Goal: Information Seeking & Learning: Learn about a topic

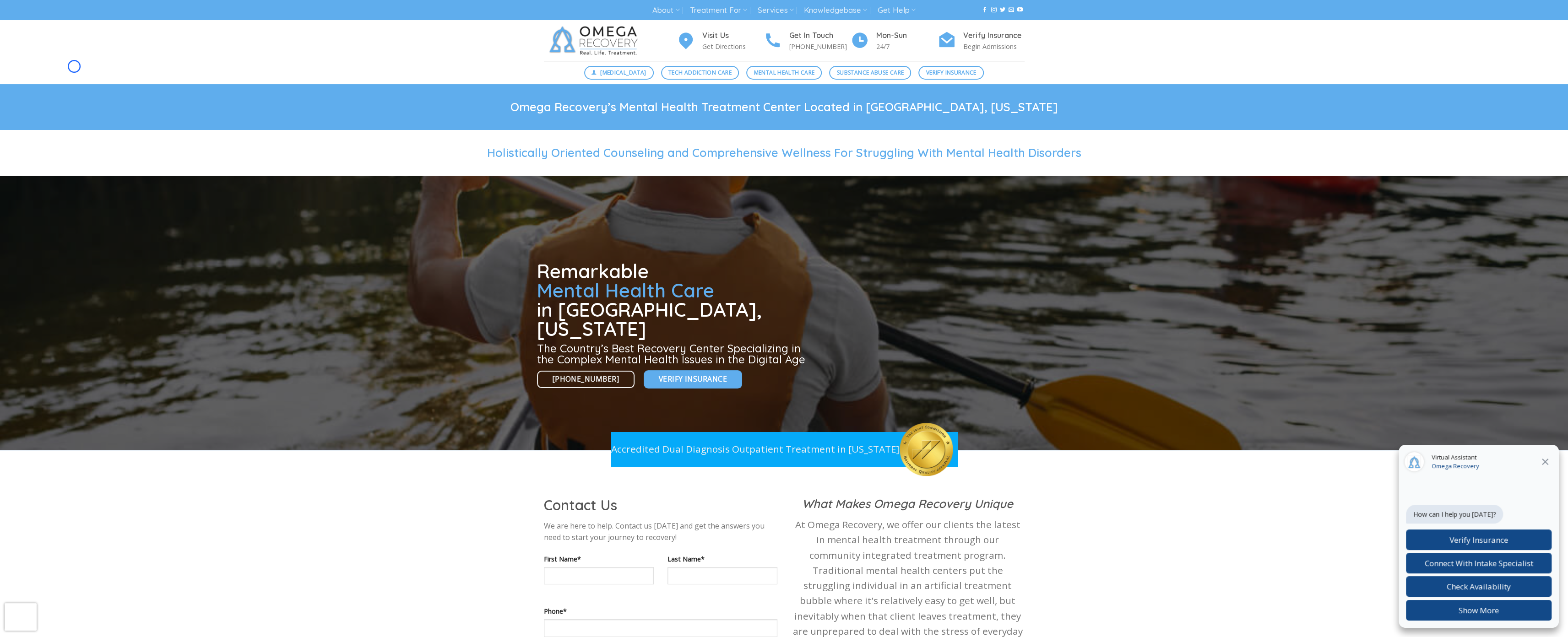
click at [74, 66] on div "[MEDICAL_DATA] Tech Addiction Care Mental Health Care Substance Abuse Care Veri…" at bounding box center [784, 72] width 1568 height 23
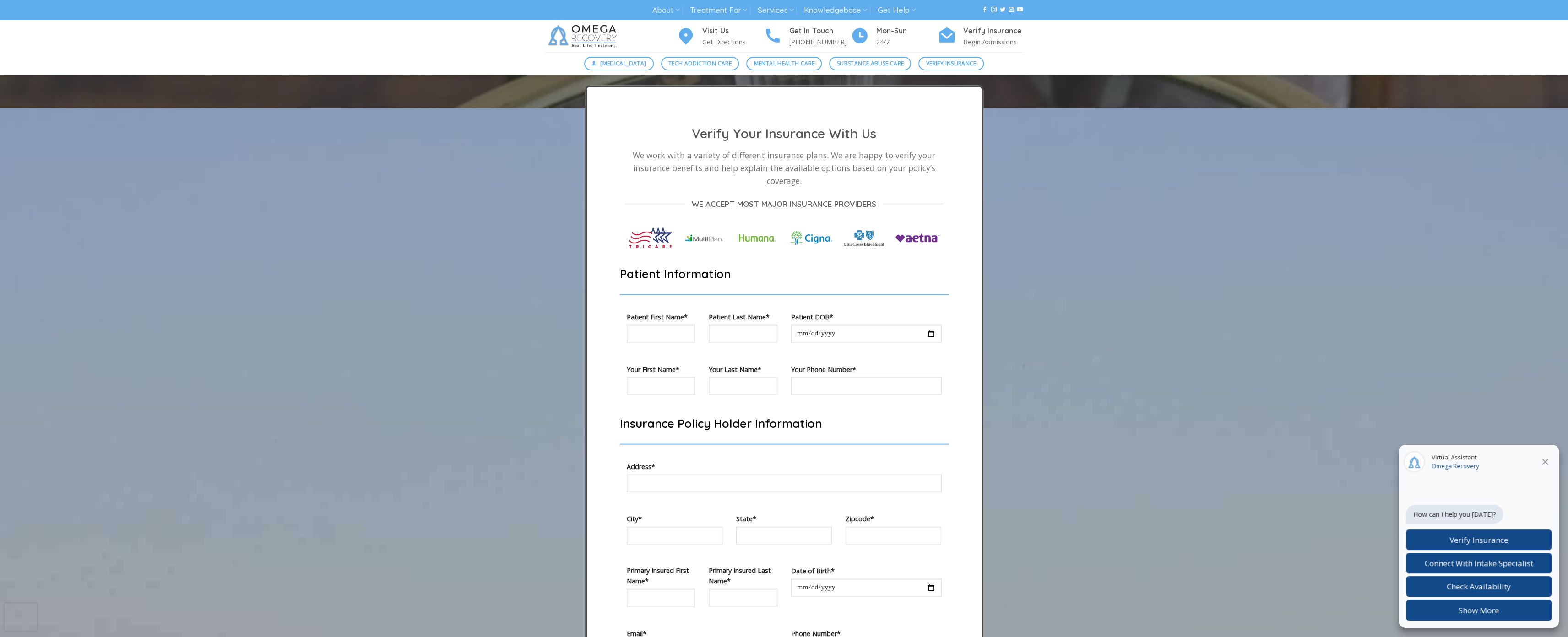
scroll to position [2553, 0]
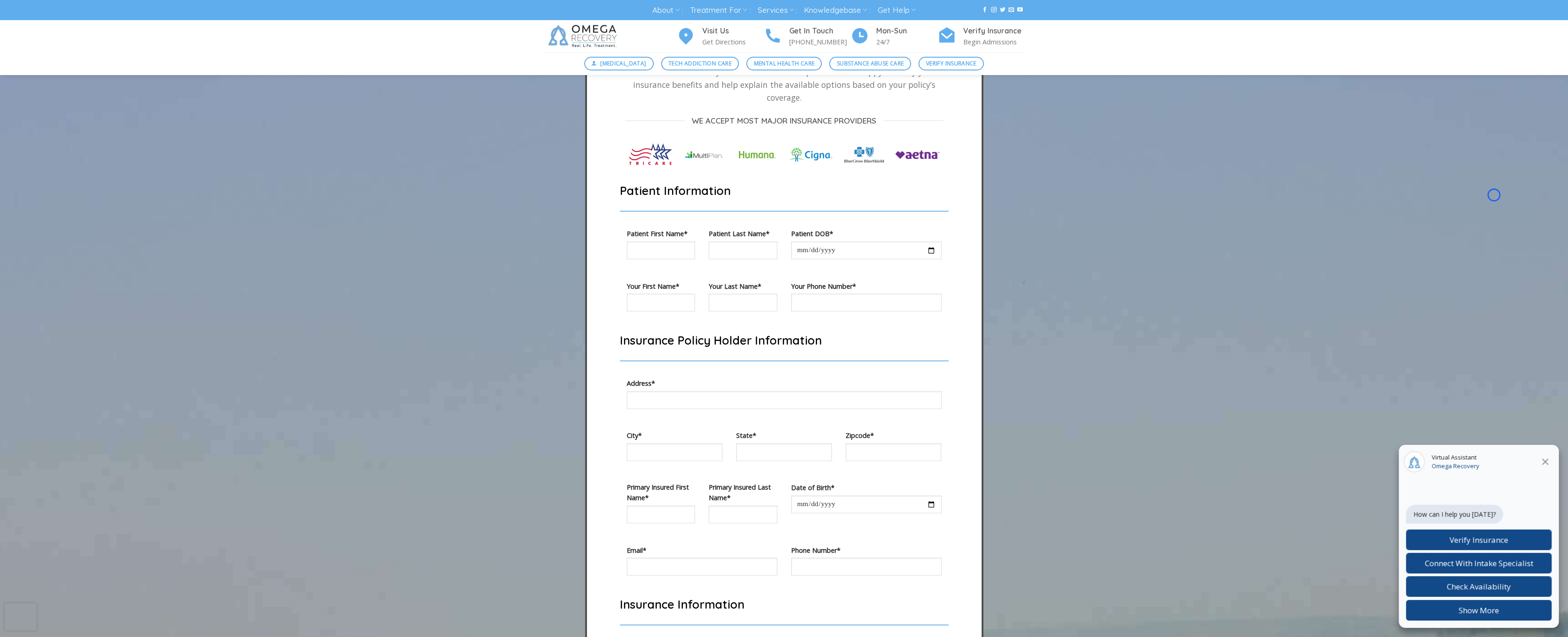
click at [74, 66] on div "[MEDICAL_DATA] Tech Addiction Care Mental Health Care Substance Abuse Care Veri…" at bounding box center [784, 63] width 1568 height 23
click at [65, 77] on div at bounding box center [784, 524] width 1568 height 997
click at [56, 76] on div at bounding box center [784, 524] width 1568 height 997
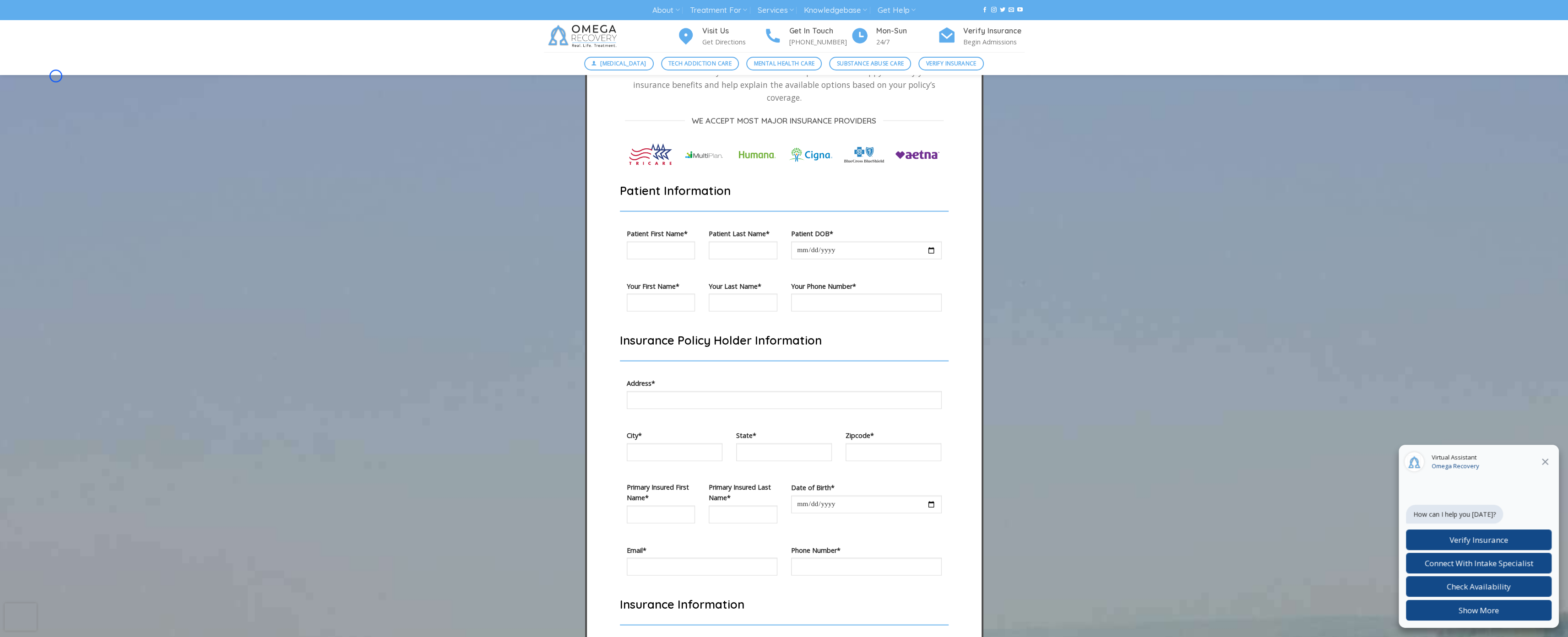
scroll to position [3231, 0]
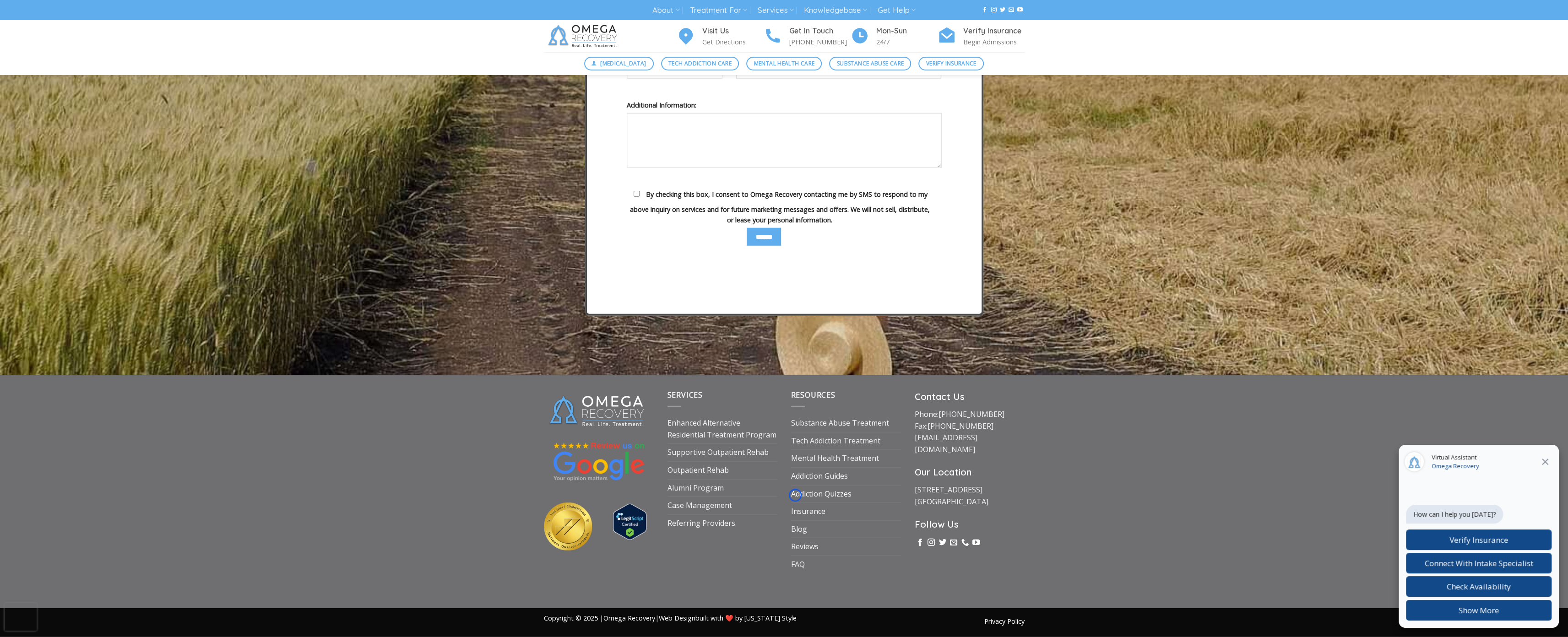
click at [795, 495] on link "Addiction Quizzes" at bounding box center [821, 495] width 61 height 17
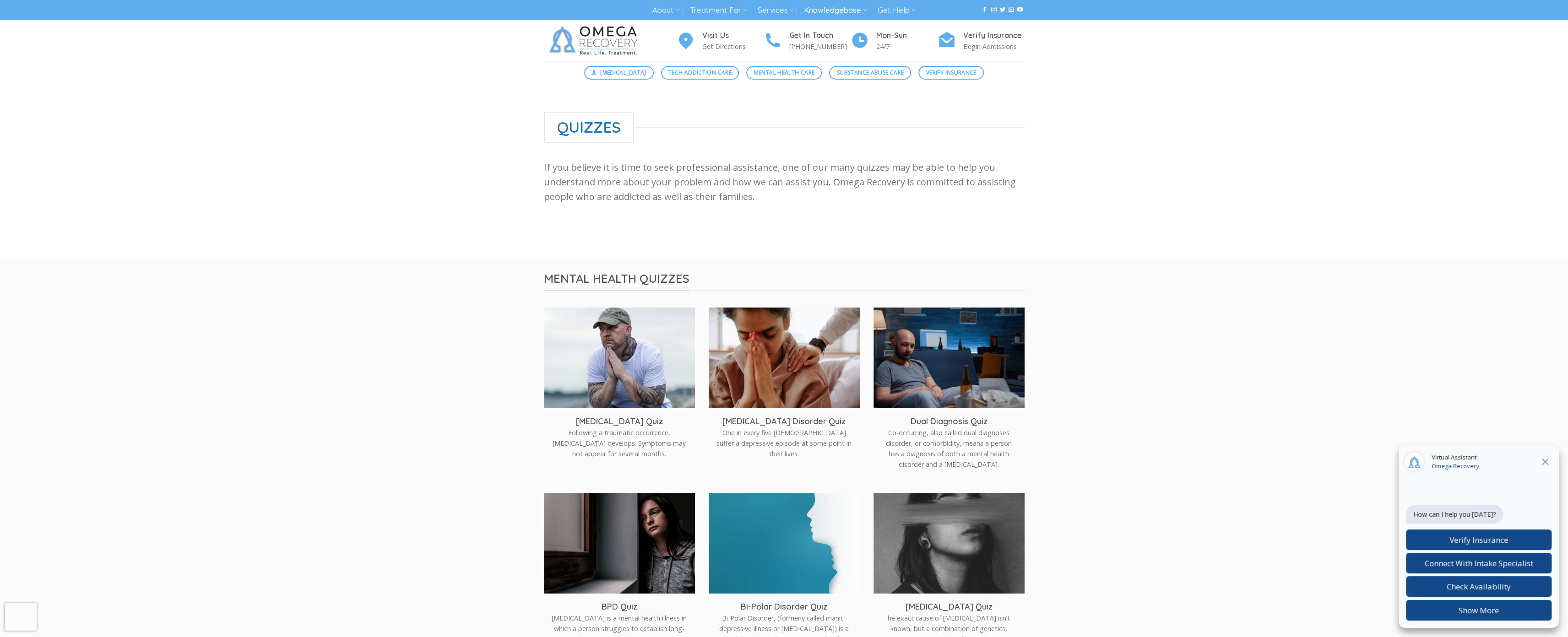
click at [54, 85] on div at bounding box center [784, 171] width 1568 height 173
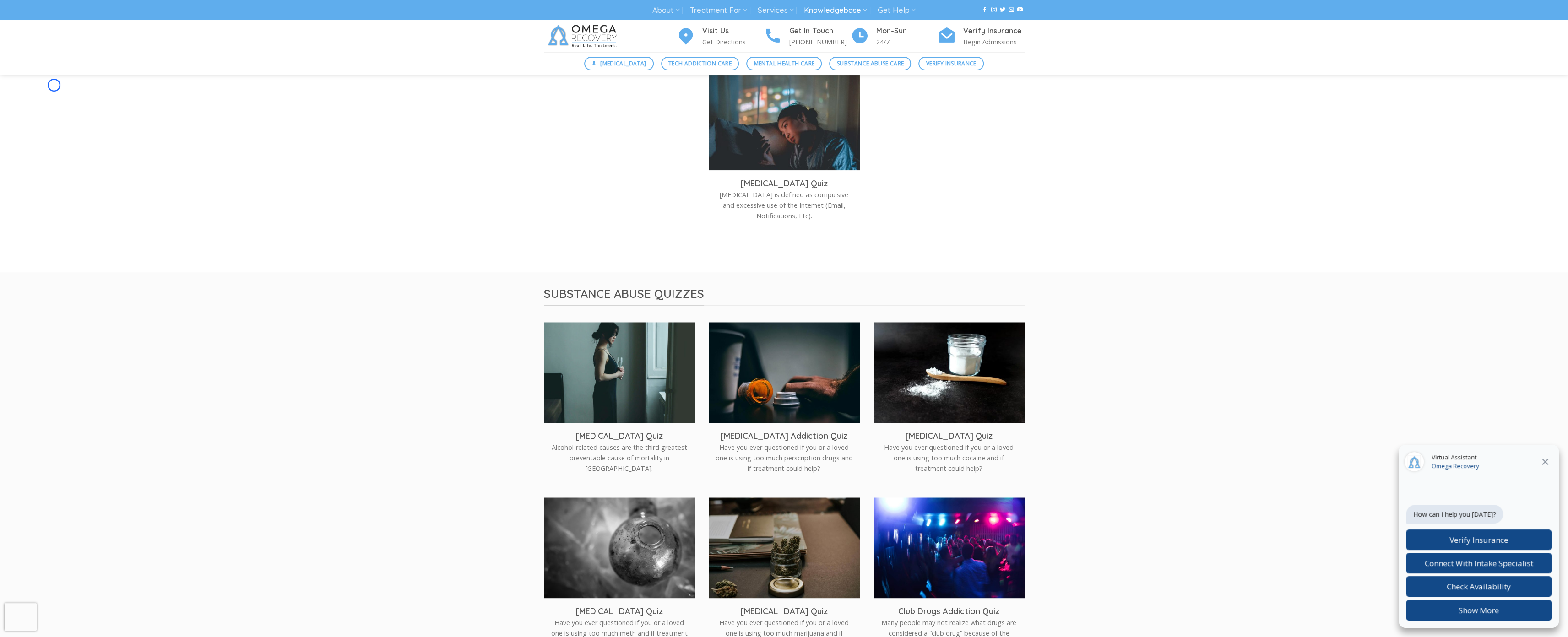
scroll to position [1254, 0]
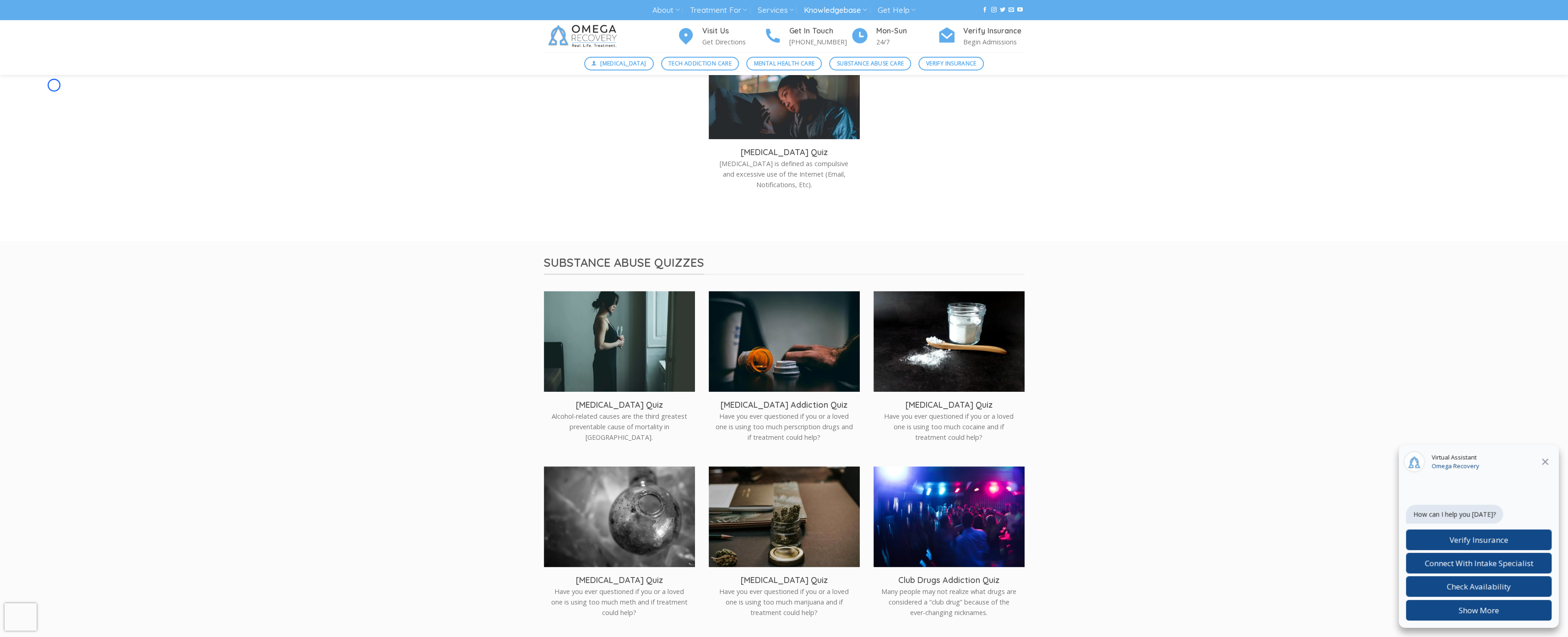
click at [757, 67] on span "Mental Health Care" at bounding box center [784, 63] width 61 height 9
